Goal: Transaction & Acquisition: Purchase product/service

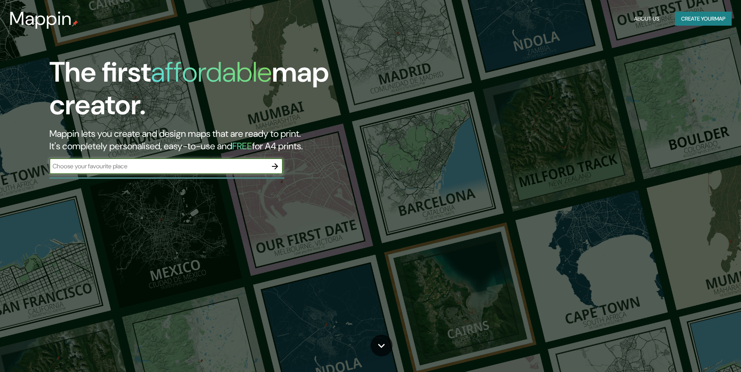
click at [186, 167] on input "text" at bounding box center [158, 166] width 218 height 9
click at [279, 169] on icon "button" at bounding box center [274, 166] width 9 height 9
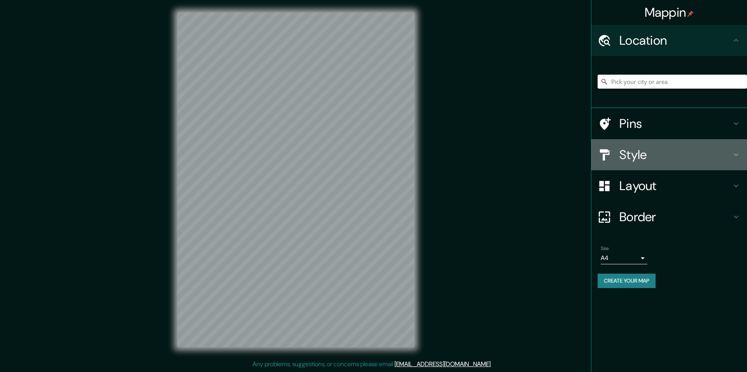
click at [654, 154] on h4 "Style" at bounding box center [675, 155] width 112 height 16
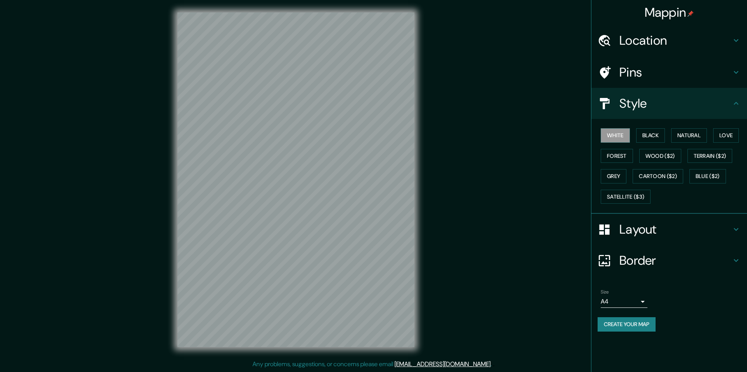
click at [641, 72] on h4 "Pins" at bounding box center [675, 73] width 112 height 16
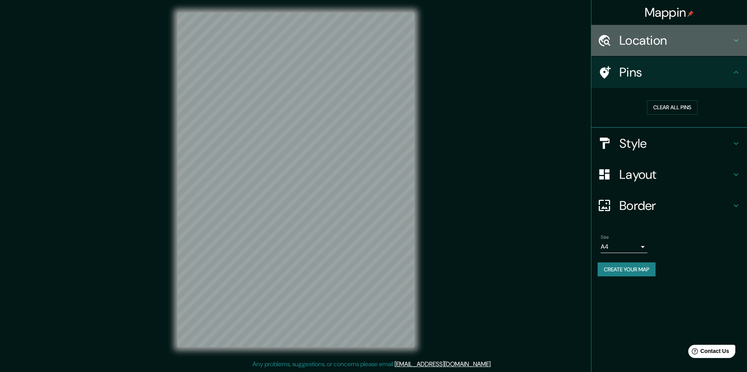
click at [707, 55] on div "Location" at bounding box center [669, 40] width 156 height 31
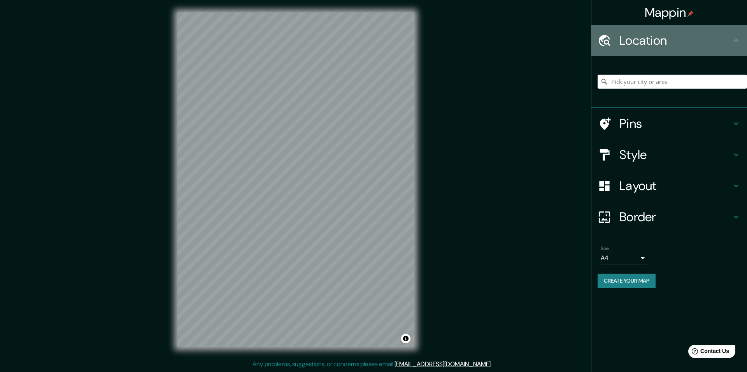
click at [649, 51] on div "Location" at bounding box center [669, 40] width 156 height 31
click at [739, 41] on icon at bounding box center [735, 40] width 9 height 9
